Goal: Submit feedback/report problem

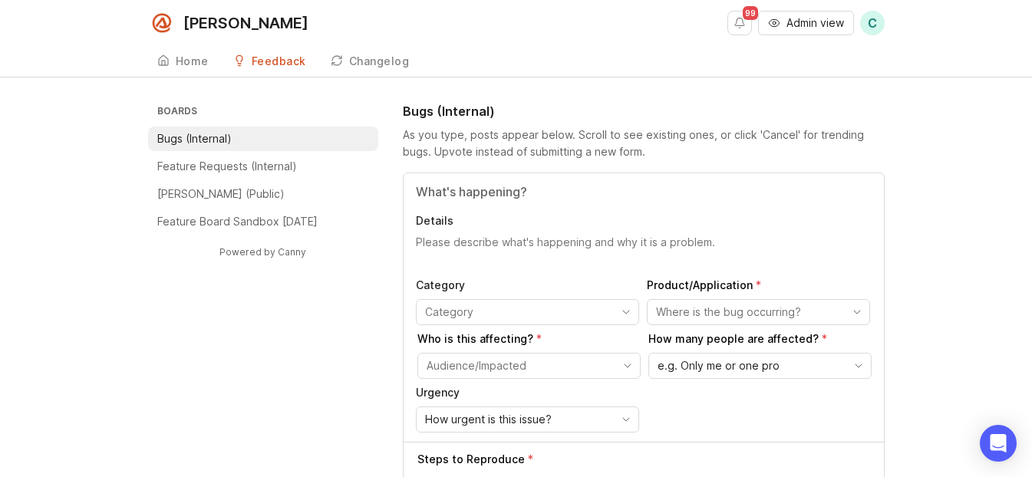
click at [517, 176] on div "Details Category Product/Application Who is this affecting? How many people are…" at bounding box center [644, 307] width 480 height 269
click at [519, 186] on input "Title" at bounding box center [644, 192] width 456 height 18
type input "N"
type input "Chat widget was down for a moment"
click at [486, 243] on textarea "Details" at bounding box center [644, 250] width 456 height 31
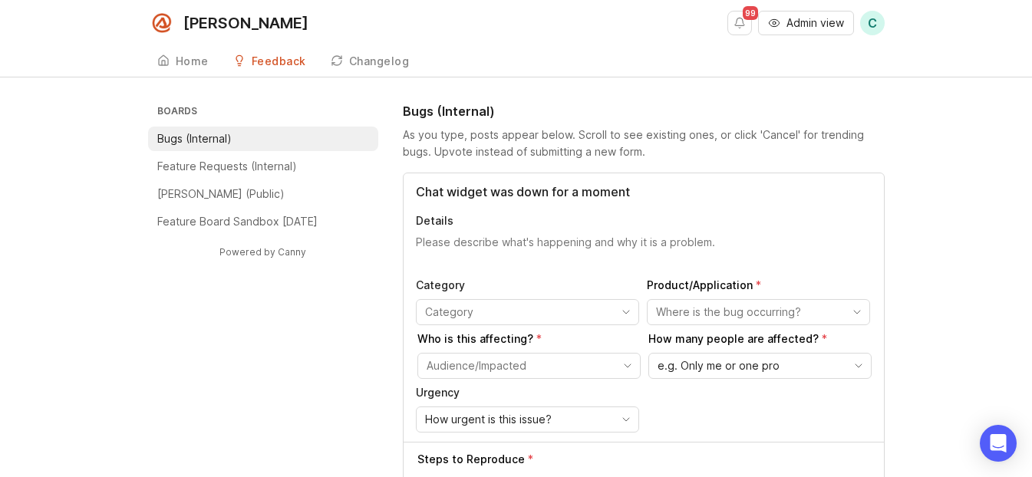
type textarea "M"
click at [529, 239] on textarea "[PERSON_NAME] reported the chat widget beign down for her." at bounding box center [644, 250] width 456 height 31
click at [0, 0] on lt-span "being" at bounding box center [0, 0] width 0 height 0
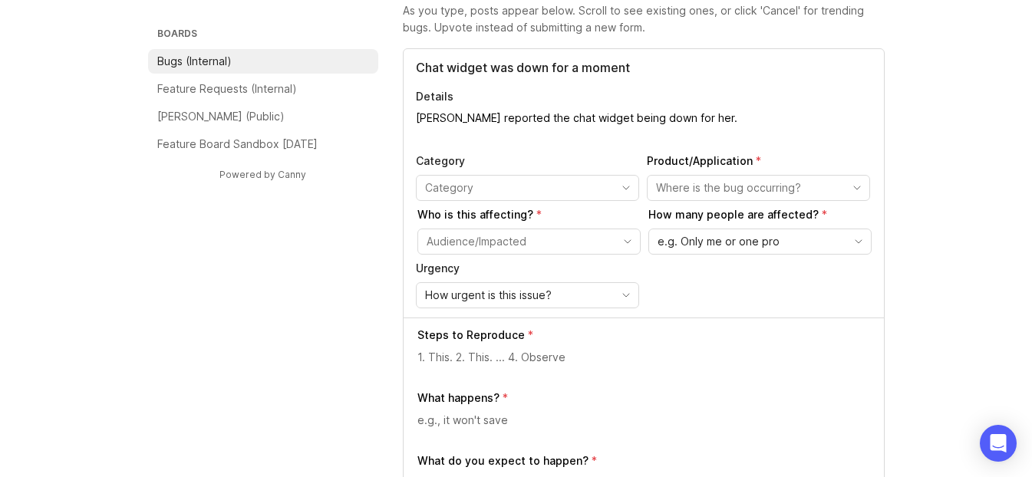
scroll to position [125, 0]
type textarea "[PERSON_NAME] reported the chat widget being down for her."
click at [490, 173] on div "Category" at bounding box center [527, 177] width 223 height 48
click at [489, 181] on input "toggle menu" at bounding box center [518, 187] width 187 height 17
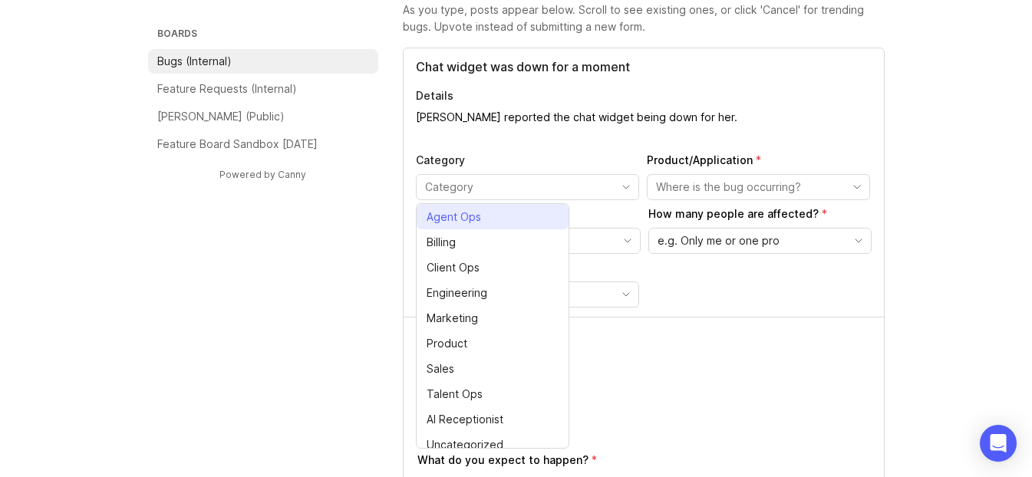
click at [461, 223] on div "Agent Ops" at bounding box center [454, 217] width 54 height 17
type input "Agent Ops"
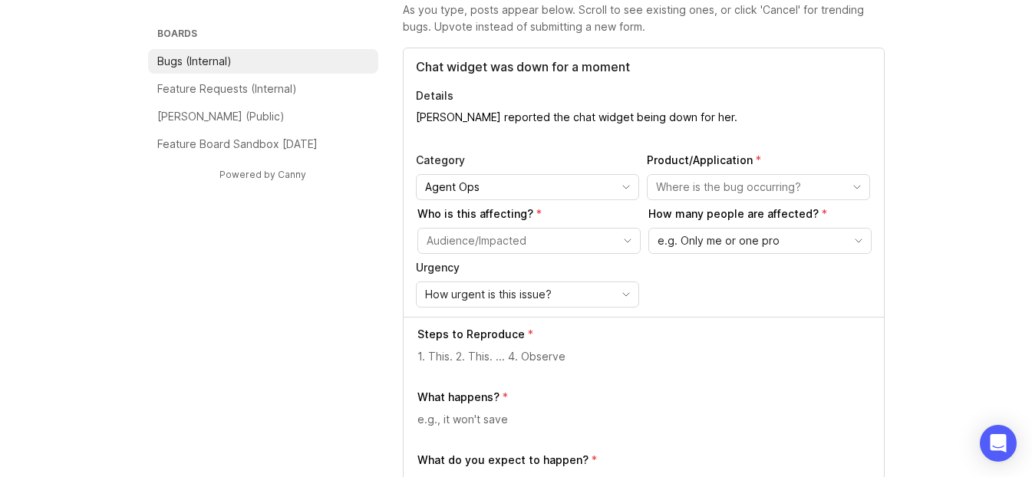
click at [529, 179] on input "toggle menu" at bounding box center [749, 187] width 187 height 17
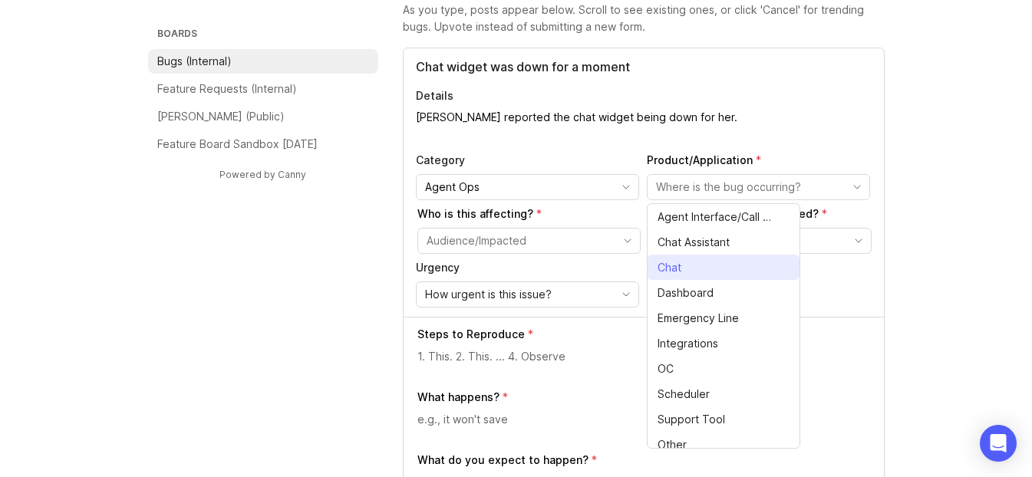
click at [529, 264] on span "Chat" at bounding box center [670, 267] width 24 height 17
type input "Chat"
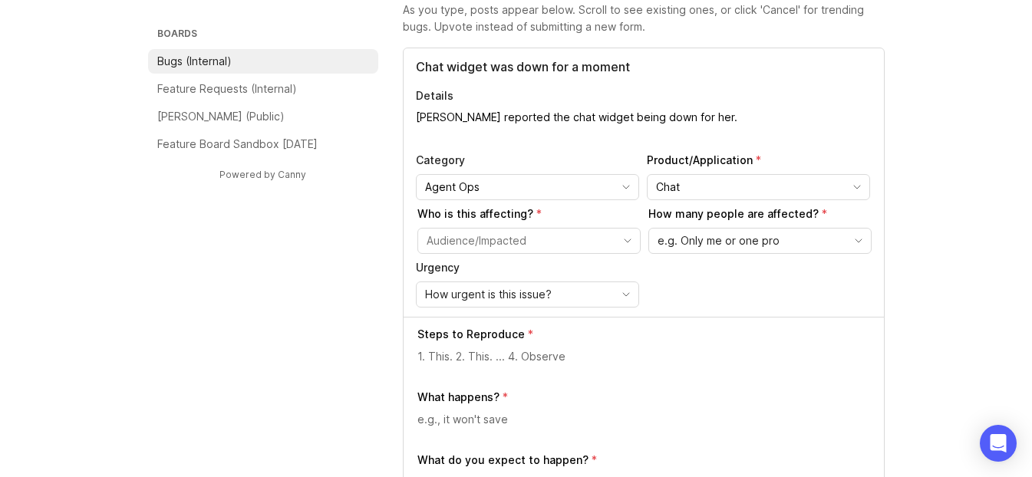
click at [506, 228] on div "toggle menu" at bounding box center [528, 241] width 223 height 26
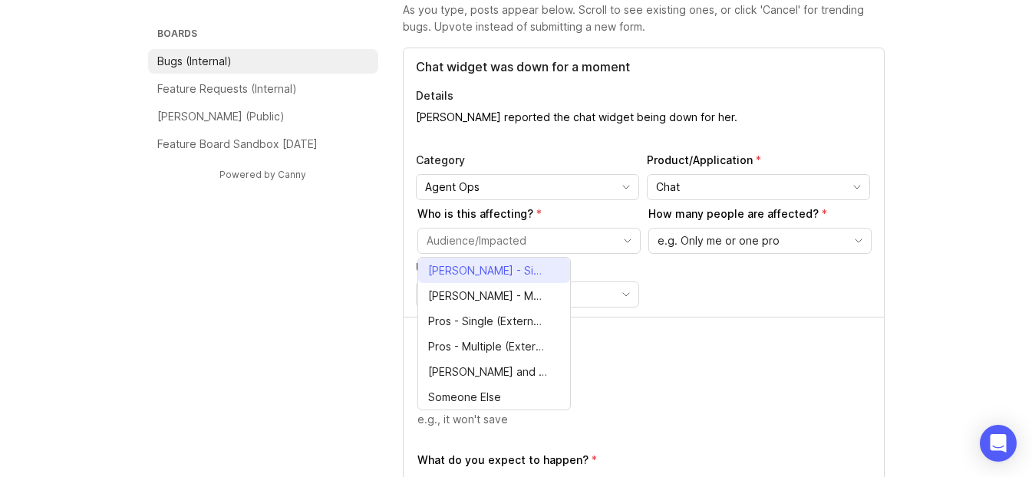
click at [487, 274] on span "[PERSON_NAME] - Single (Internal)" at bounding box center [487, 270] width 119 height 17
type input "[PERSON_NAME] - Single (Internal)"
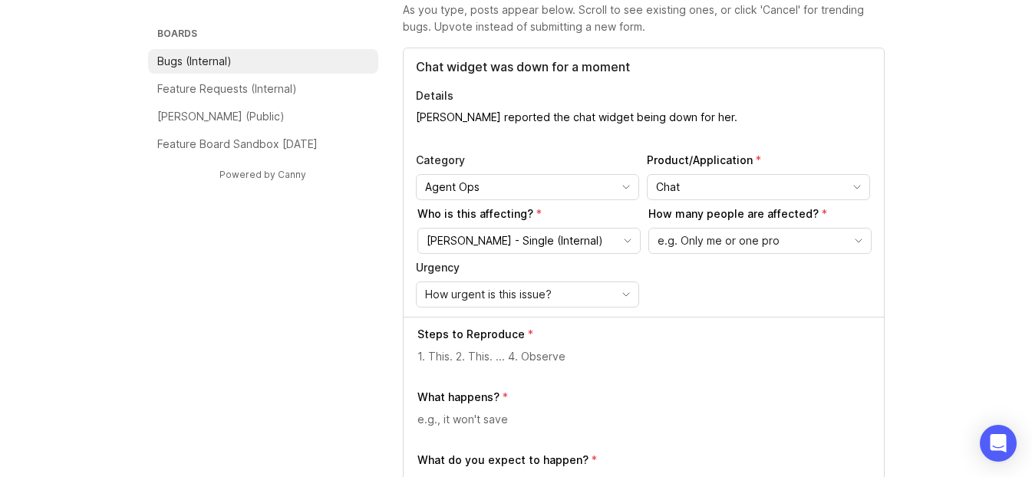
click at [529, 252] on div "Category Agent Ops Product/Application Chat Who is this affecting? [PERSON_NAME…" at bounding box center [644, 230] width 456 height 155
click at [529, 246] on span "e.g. Only me or one pro" at bounding box center [719, 240] width 122 height 17
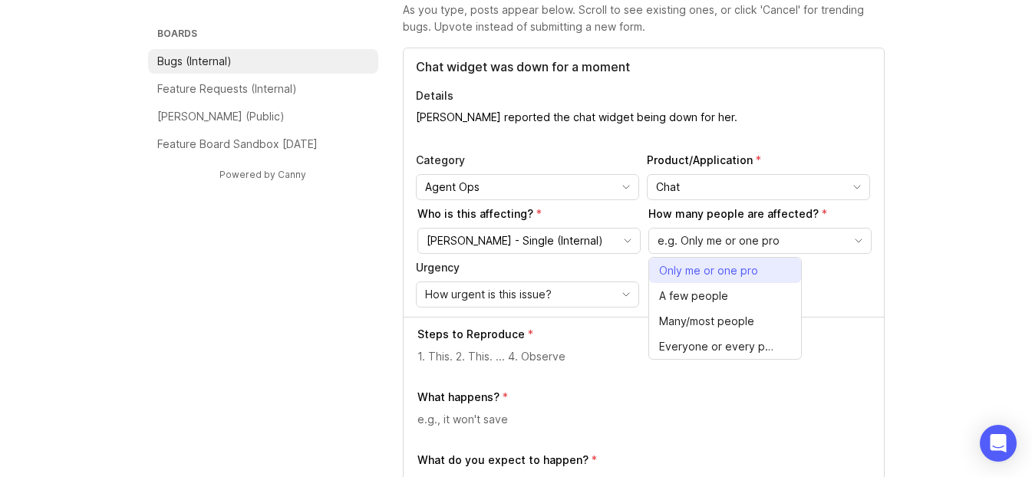
click at [529, 264] on span "Only me or one pro" at bounding box center [708, 270] width 99 height 17
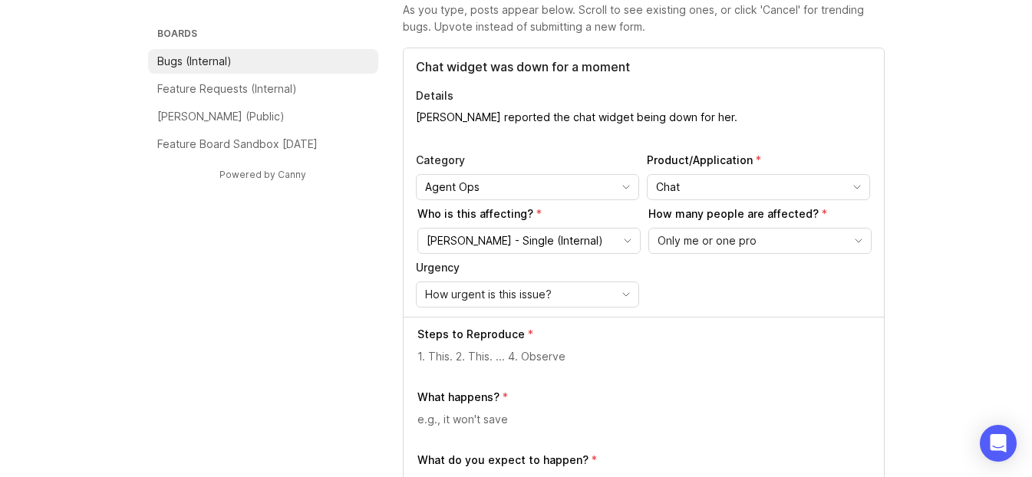
click at [521, 292] on span "How urgent is this issue?" at bounding box center [488, 294] width 127 height 17
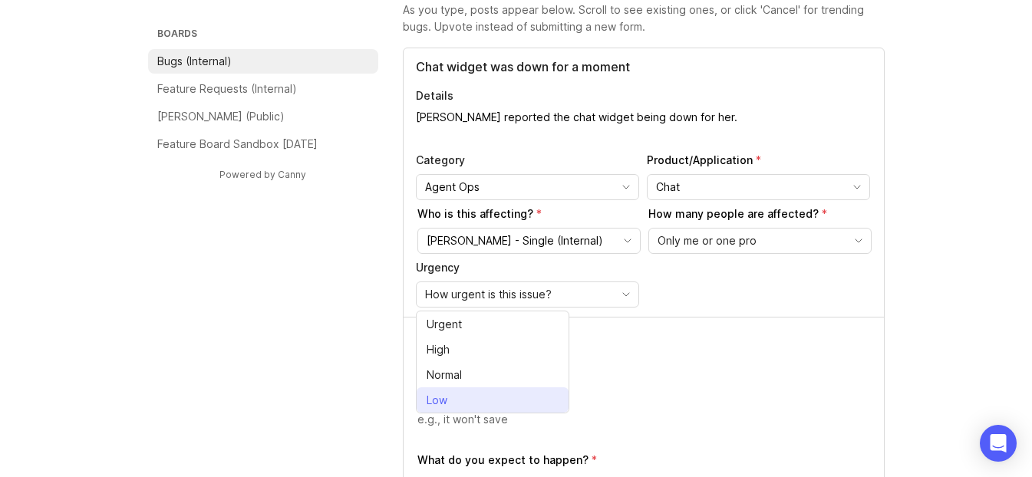
click at [466, 398] on li "Low" at bounding box center [493, 399] width 152 height 25
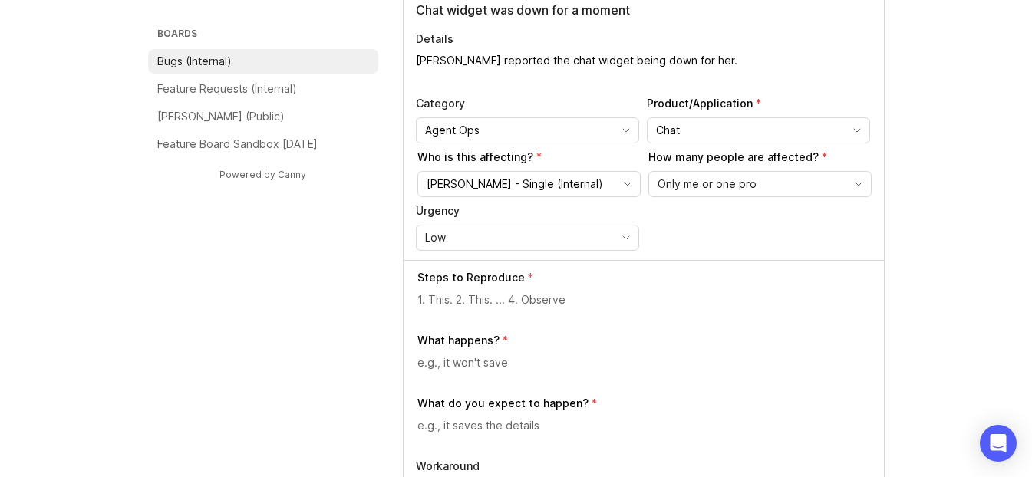
scroll to position [248, 0]
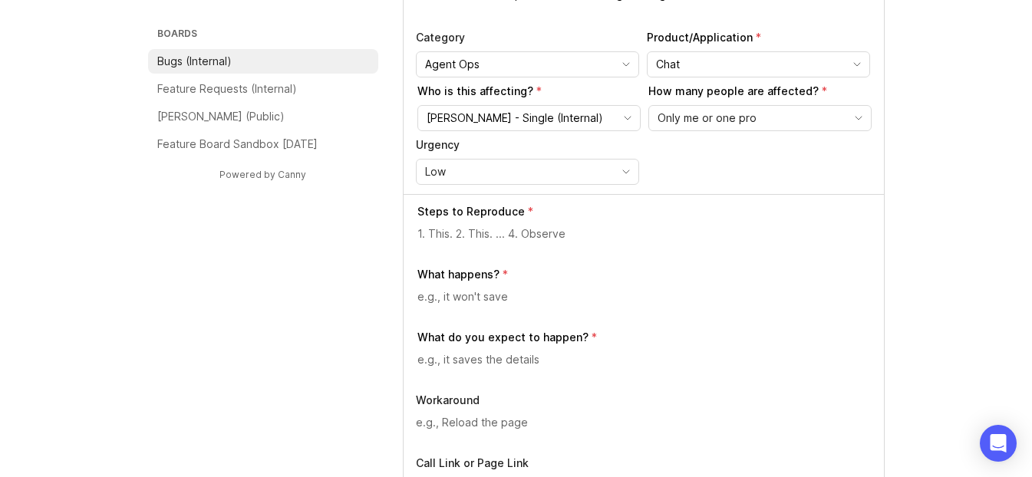
click at [526, 230] on textarea at bounding box center [644, 234] width 454 height 17
type textarea "Open the chat widget to see if it opens on your end."
type textarea "N"
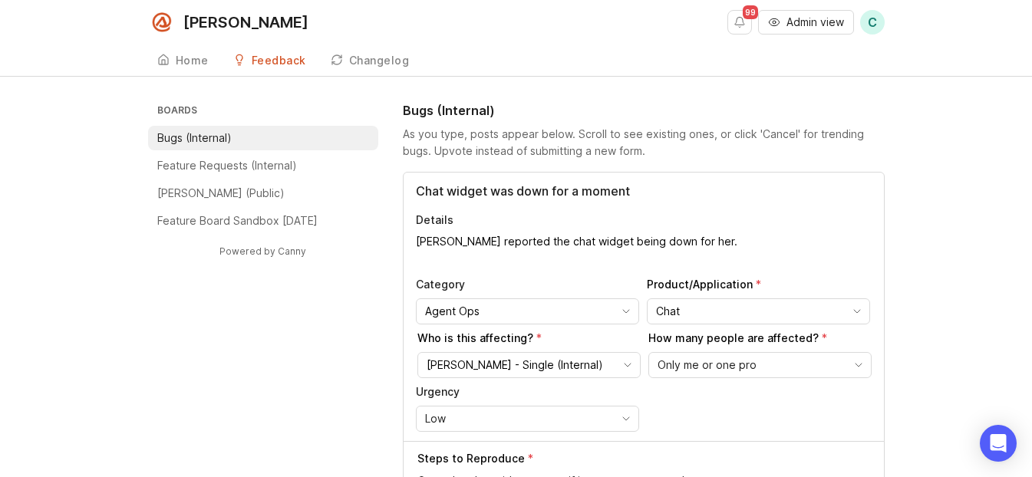
scroll to position [0, 0]
click at [529, 235] on textarea "[PERSON_NAME] reported the chat widget being down for her." at bounding box center [644, 250] width 456 height 31
click at [529, 236] on textarea "[PERSON_NAME] reported the chat widget being down for her." at bounding box center [644, 250] width 456 height 31
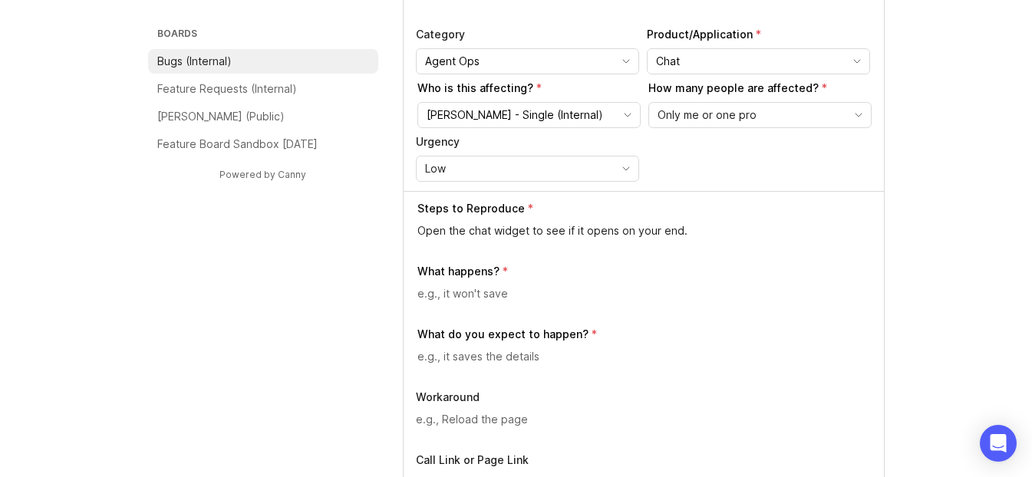
scroll to position [254, 0]
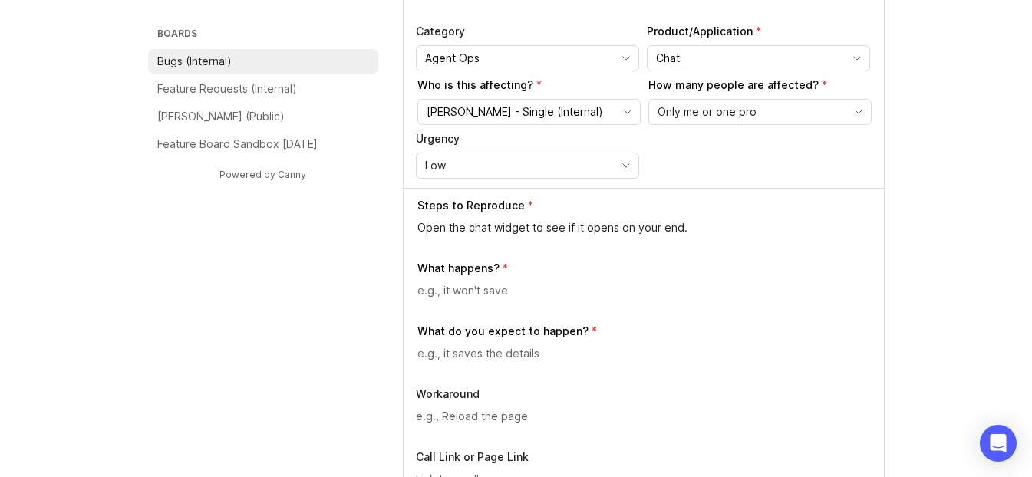
click at [516, 292] on textarea at bounding box center [644, 290] width 454 height 17
paste textarea "[PERSON_NAME] reported the chat widget being down for her."
type textarea "[PERSON_NAME] reported the chat widget being down for her."
click at [529, 351] on textarea at bounding box center [644, 353] width 454 height 17
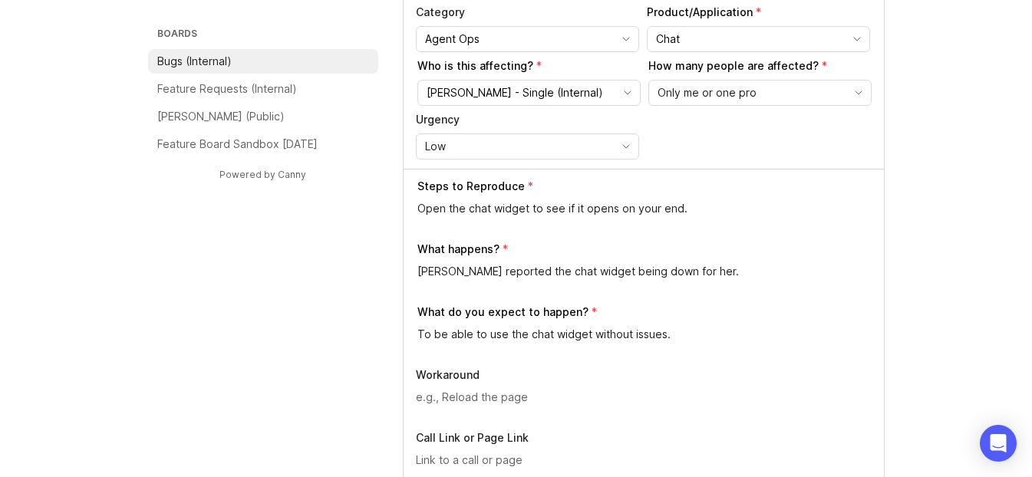
scroll to position [283, 0]
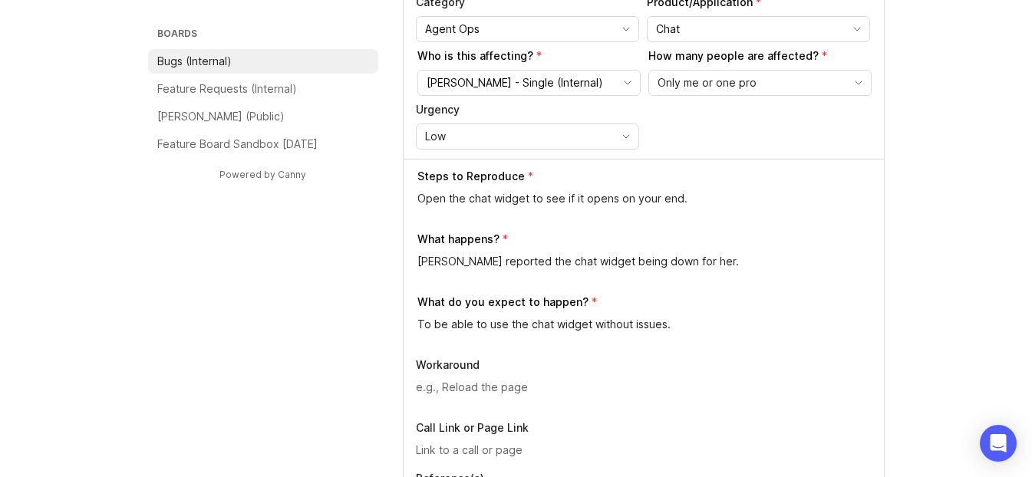
type textarea "To be able to use the chat widget without issues."
click at [513, 401] on div at bounding box center [644, 393] width 456 height 29
click at [510, 398] on div at bounding box center [644, 393] width 456 height 29
type textarea "W"
type textarea "We tested and it worked on our end."
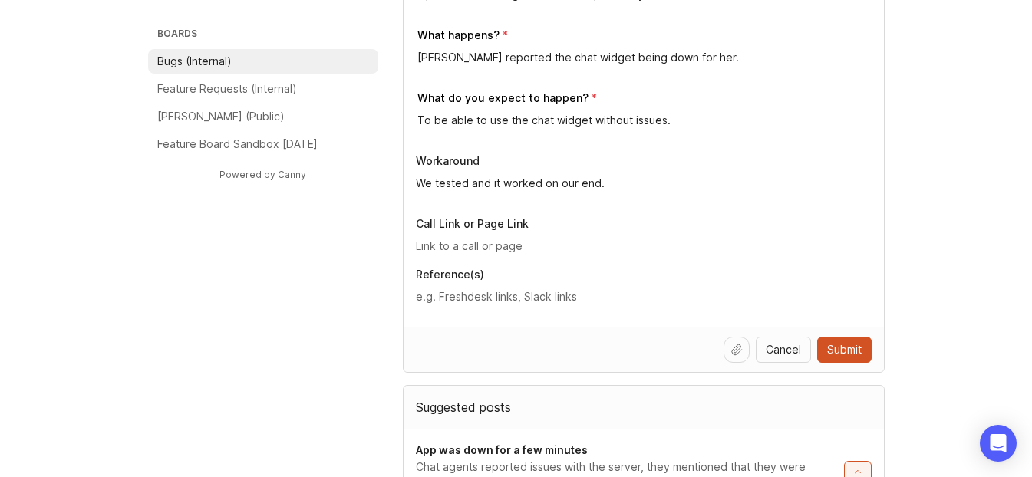
scroll to position [598, 0]
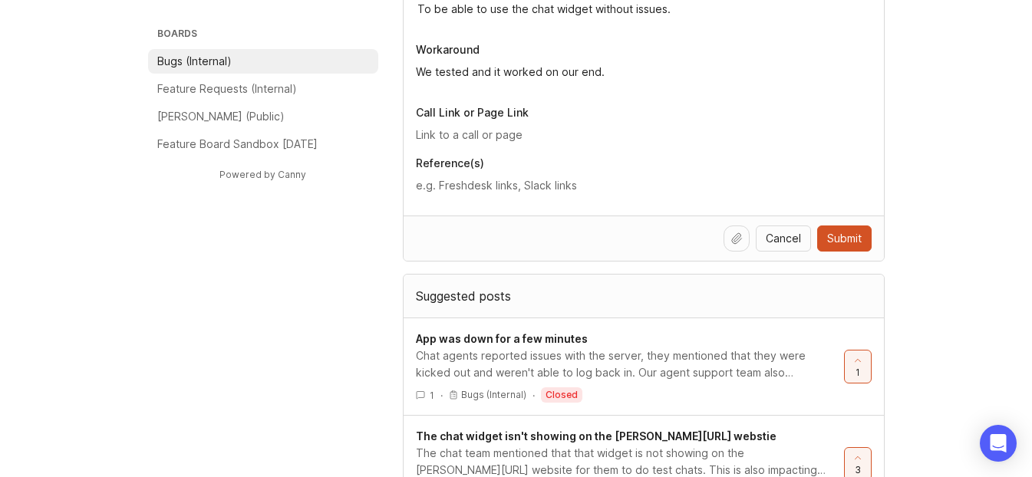
click at [518, 178] on textarea at bounding box center [644, 185] width 456 height 17
paste textarea "[URL][DOMAIN_NAME]"
type textarea "[URL][DOMAIN_NAME]"
click at [529, 237] on button "Submit" at bounding box center [844, 239] width 54 height 26
